Goal: Register for event/course

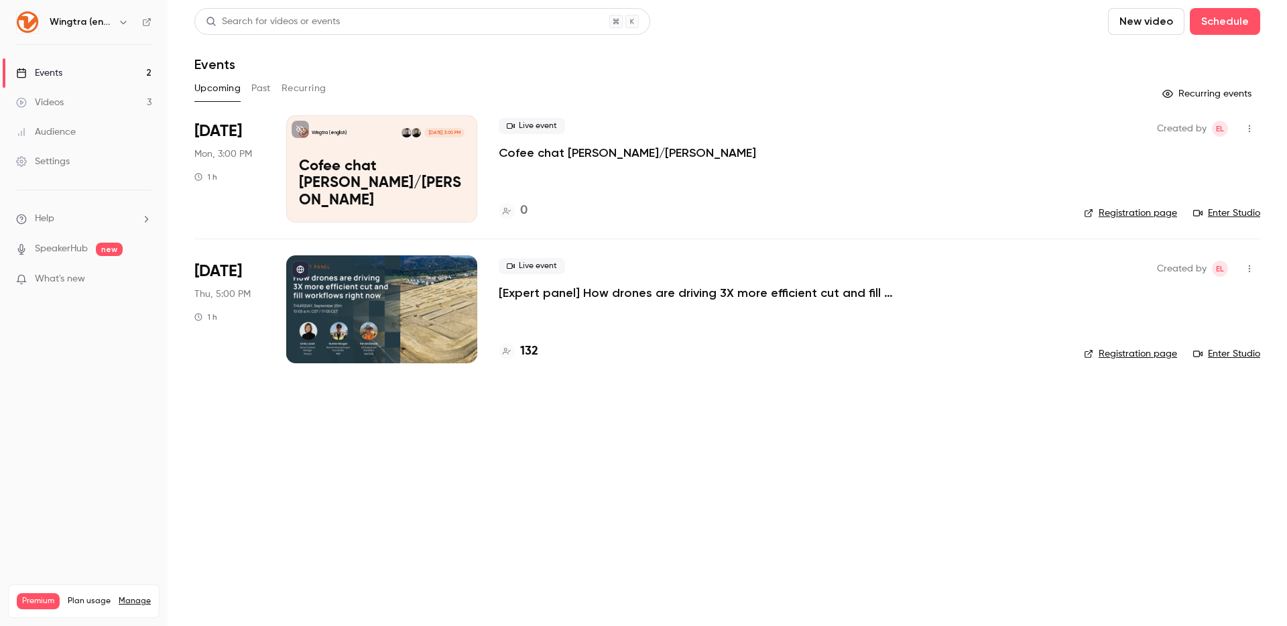
click at [720, 305] on div "Live event [Expert panel] How drones are driving 3X more efficient cut and fill…" at bounding box center [781, 308] width 564 height 107
click at [723, 294] on p "[Expert panel] How drones are driving 3X more efficient cut and fill workflows …" at bounding box center [700, 293] width 402 height 16
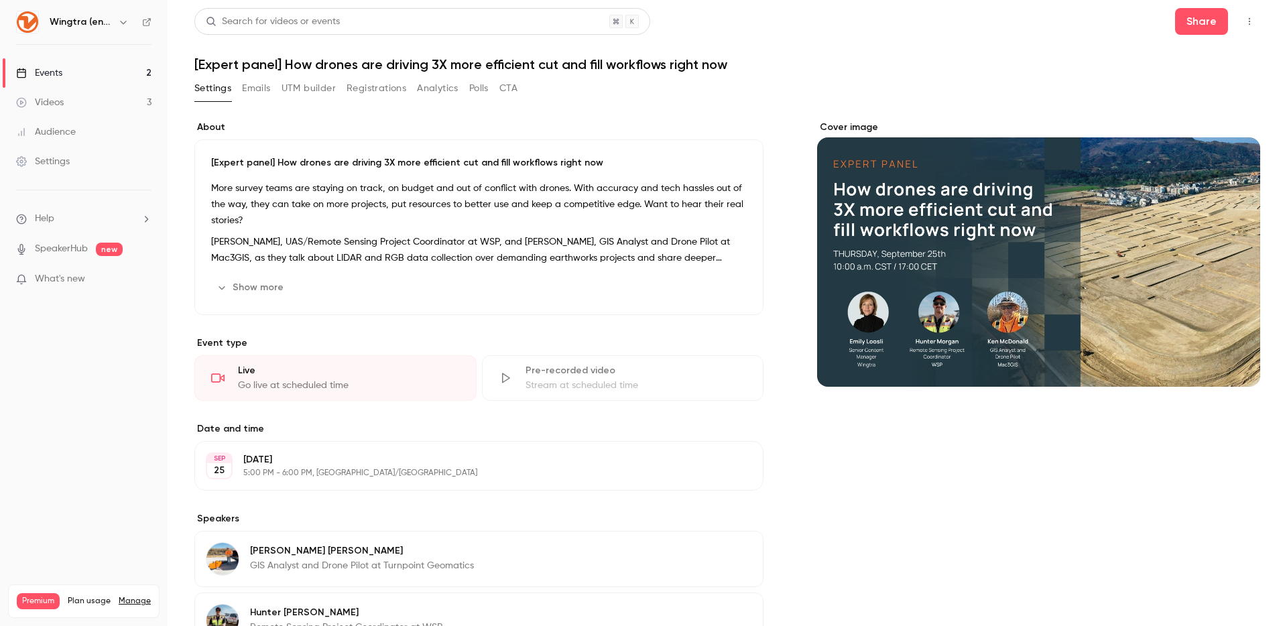
click at [403, 91] on button "Registrations" at bounding box center [376, 88] width 60 height 21
